Goal: Task Accomplishment & Management: Manage account settings

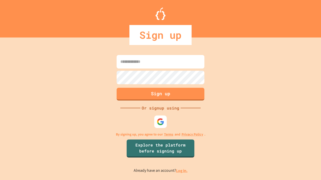
click at [182, 171] on link "Log in." at bounding box center [182, 170] width 12 height 5
